Goal: Task Accomplishment & Management: Manage account settings

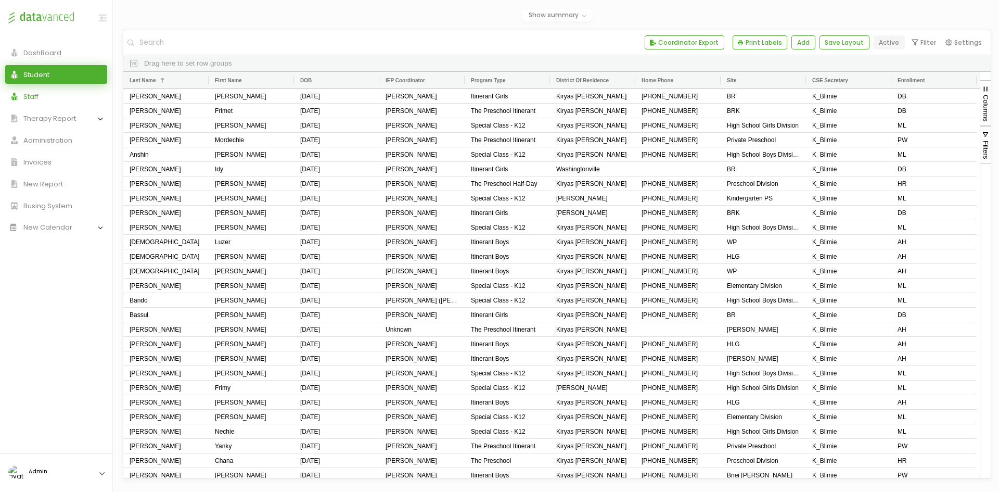
click at [62, 101] on link "Staff" at bounding box center [56, 96] width 102 height 19
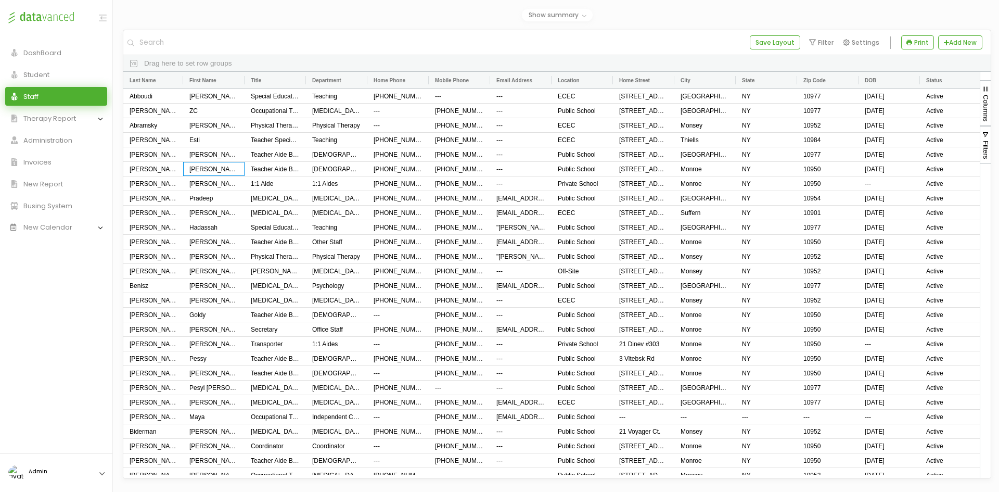
click at [190, 175] on div "Aaron" at bounding box center [213, 169] width 61 height 14
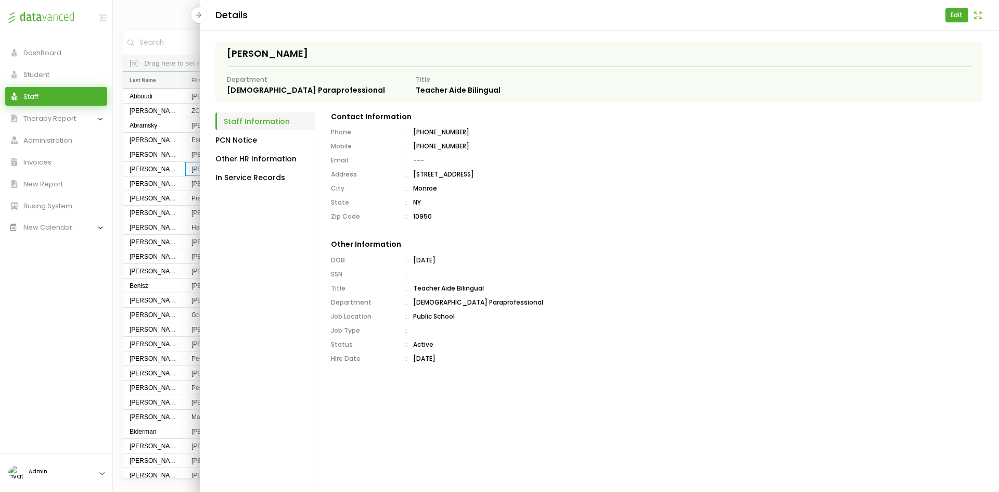
click at [954, 15] on button "Edit" at bounding box center [957, 15] width 23 height 14
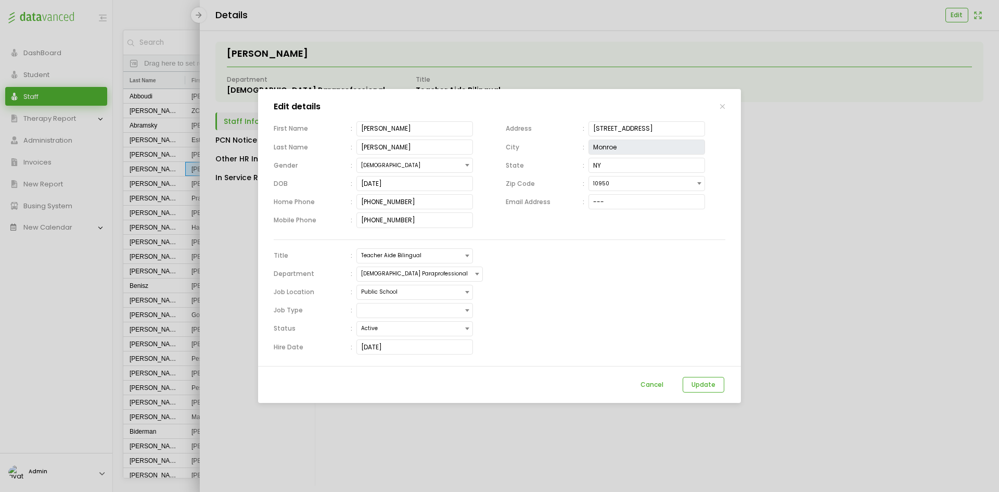
click at [393, 289] on span "Public School" at bounding box center [384, 292] width 47 height 14
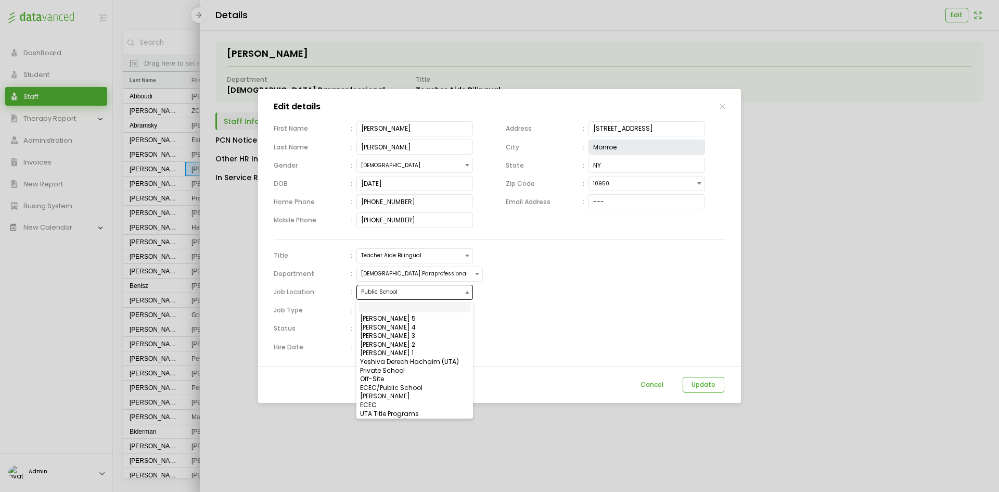
scroll to position [282, 0]
click at [657, 382] on button "Cancel" at bounding box center [652, 385] width 41 height 16
